Goal: Transaction & Acquisition: Purchase product/service

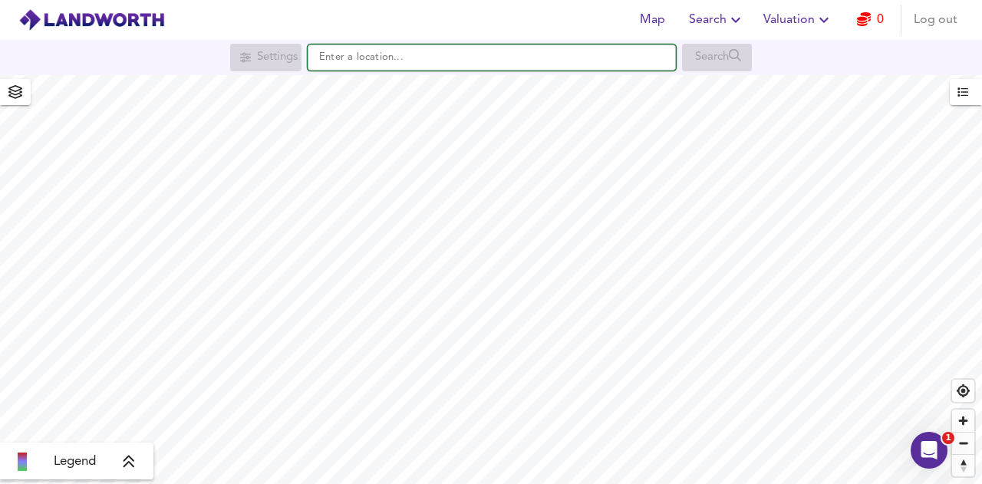
click at [413, 53] on input "text" at bounding box center [492, 58] width 368 height 26
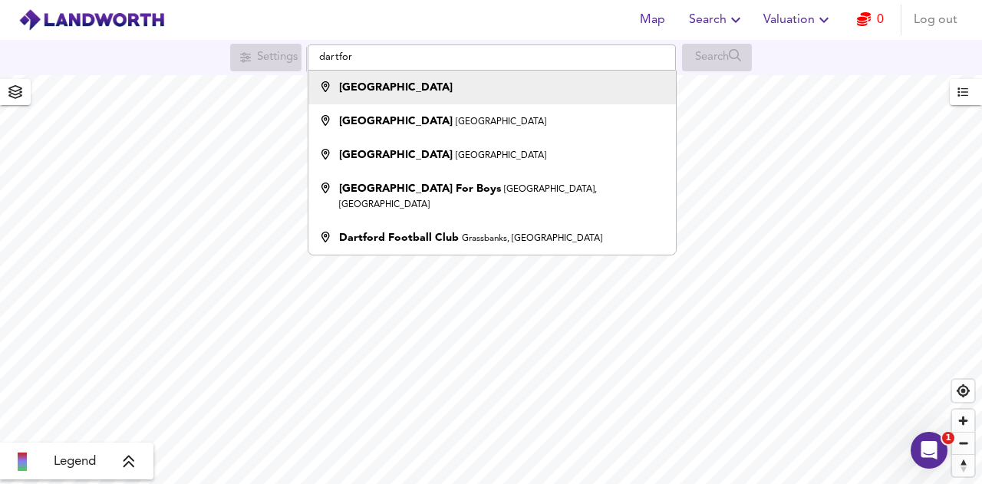
click at [395, 91] on div "[GEOGRAPHIC_DATA]" at bounding box center [488, 87] width 352 height 15
type input "[GEOGRAPHIC_DATA]"
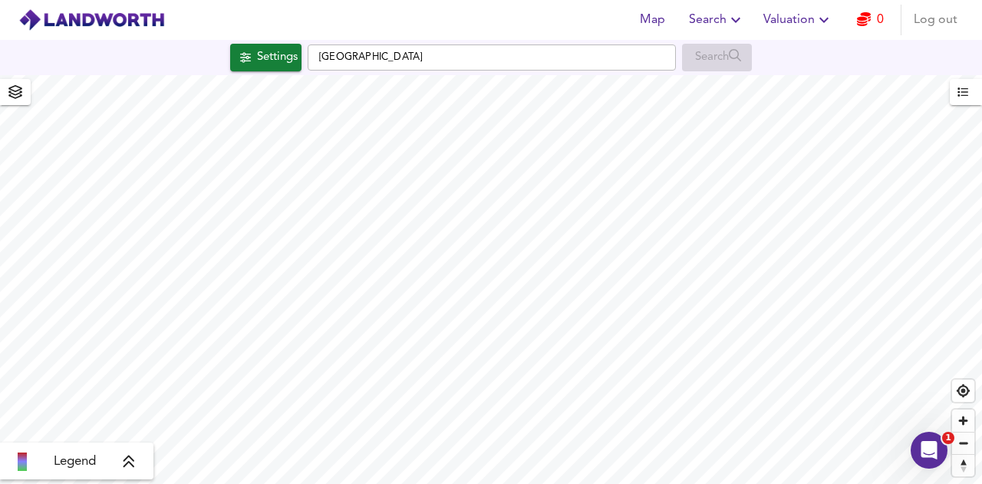
checkbox input "false"
checkbox input "true"
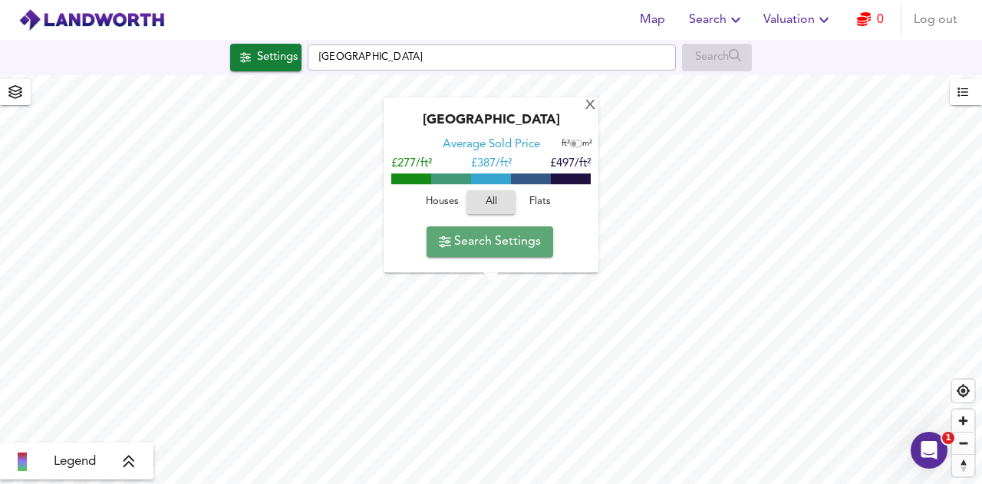
click at [536, 246] on span "Search Settings" at bounding box center [490, 241] width 102 height 21
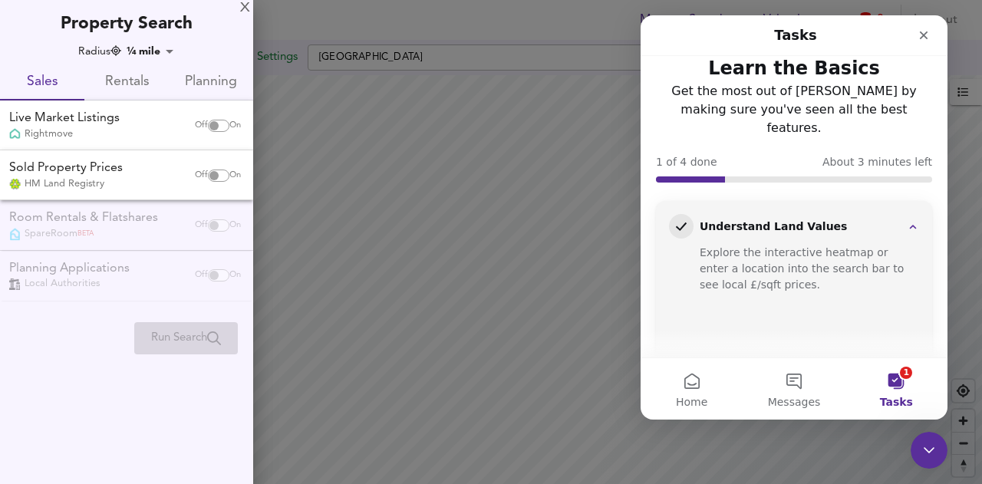
scroll to position [138, 0]
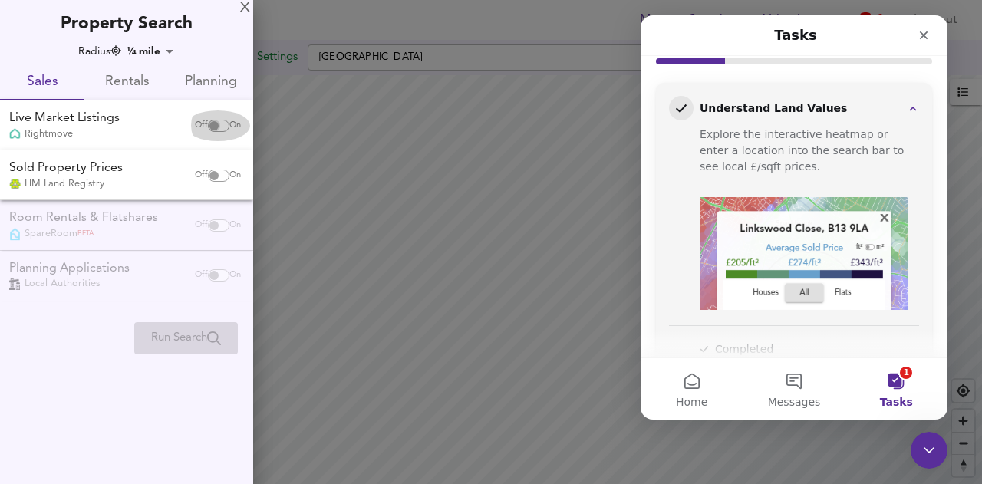
click at [207, 125] on input "checkbox" at bounding box center [214, 126] width 37 height 12
checkbox input "true"
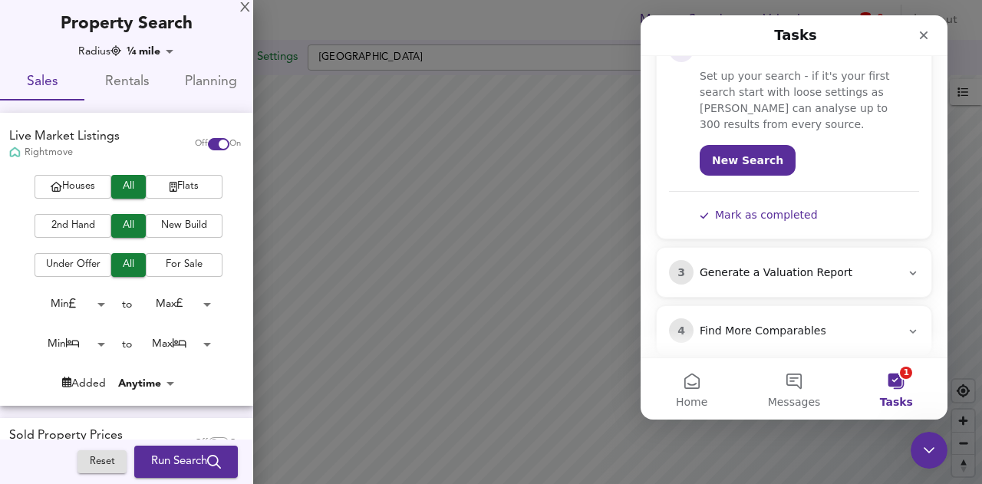
scroll to position [255, 0]
click at [190, 468] on span "Run Search" at bounding box center [186, 462] width 70 height 20
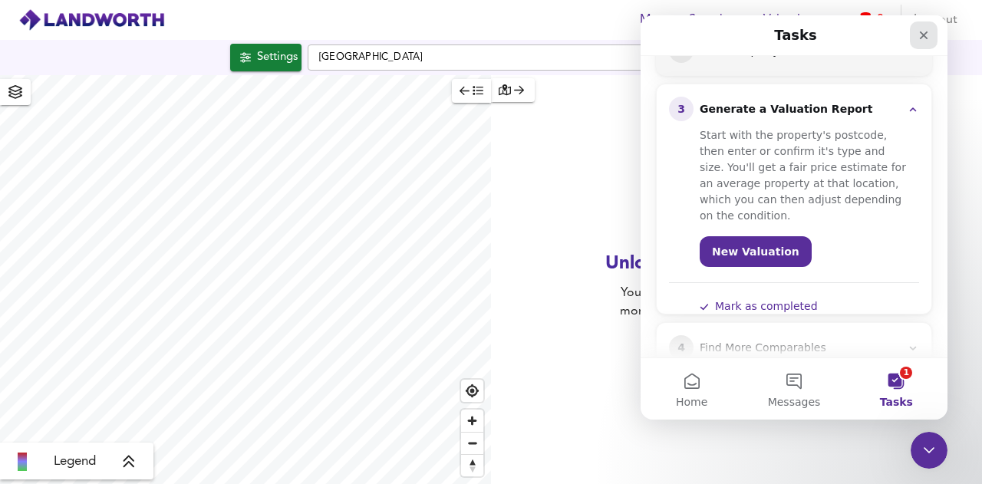
scroll to position [255, 0]
click at [933, 30] on div "Close" at bounding box center [924, 35] width 28 height 28
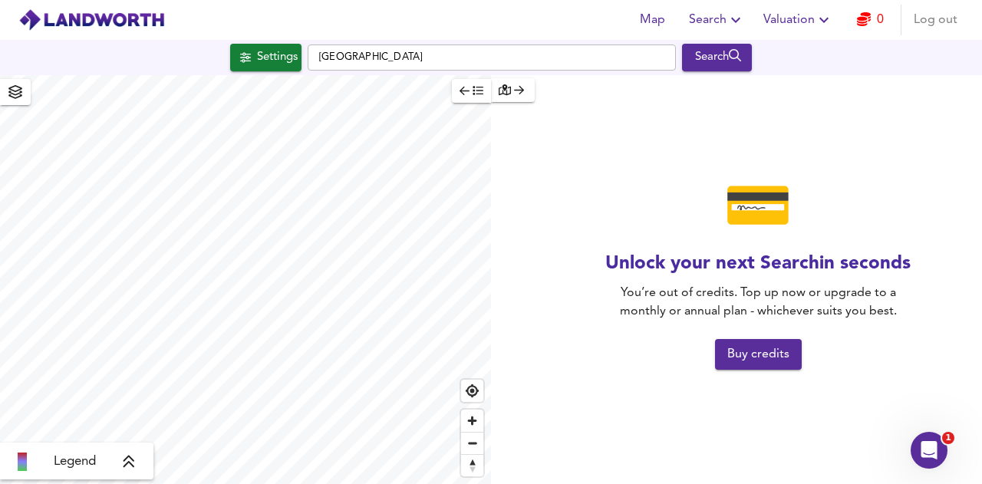
scroll to position [0, 0]
click at [763, 358] on span "Buy credits" at bounding box center [758, 354] width 62 height 21
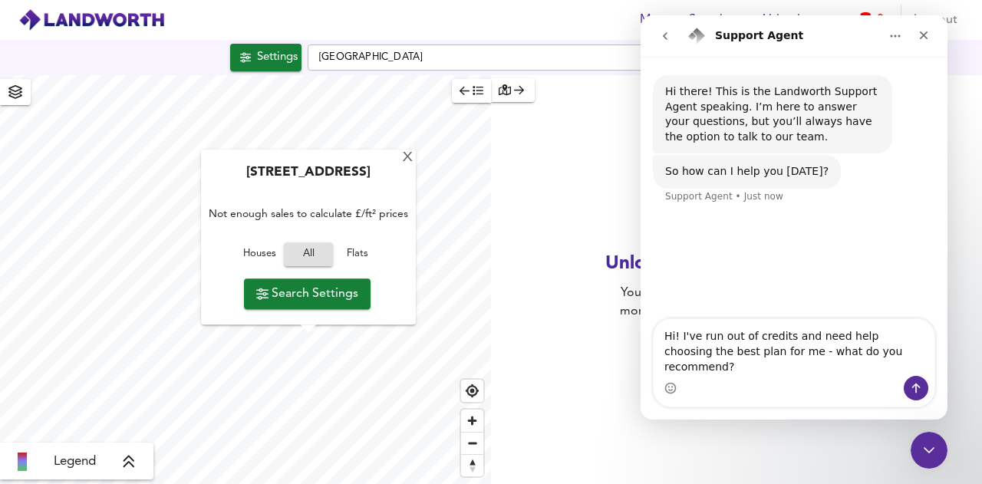
click at [482, 15] on div "Map Search Valuation 0 Log out" at bounding box center [491, 20] width 982 height 38
click at [921, 38] on icon "Close" at bounding box center [924, 35] width 8 height 8
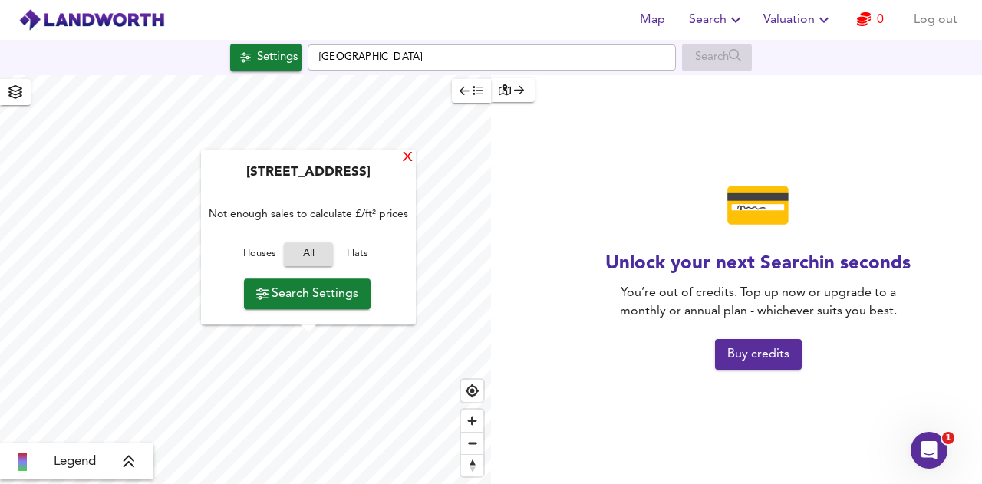
click at [405, 155] on div "X" at bounding box center [407, 158] width 13 height 15
